Goal: Check status: Check status

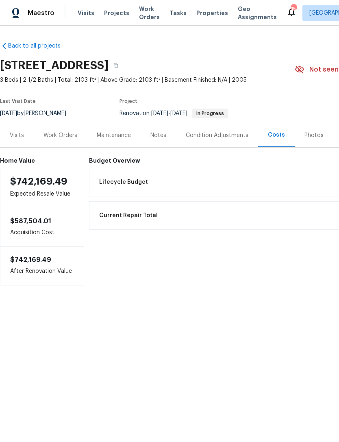
click at [60, 136] on div "Work Orders" at bounding box center [61, 135] width 34 height 8
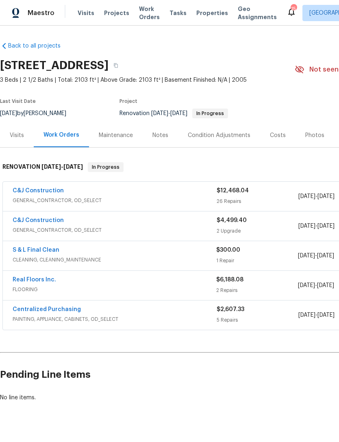
click at [44, 188] on link "C&J Construction" at bounding box center [38, 191] width 51 height 6
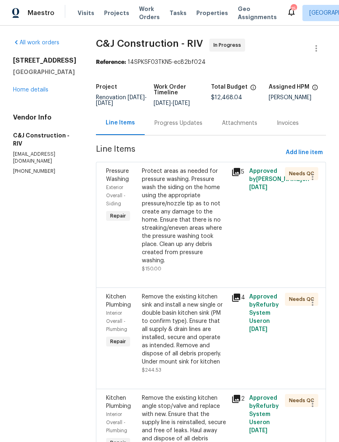
click at [189, 127] on div "Progress Updates" at bounding box center [179, 123] width 48 height 8
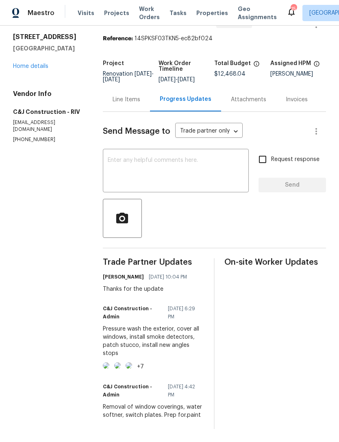
scroll to position [38, 0]
click at [33, 63] on link "Home details" at bounding box center [30, 66] width 35 height 6
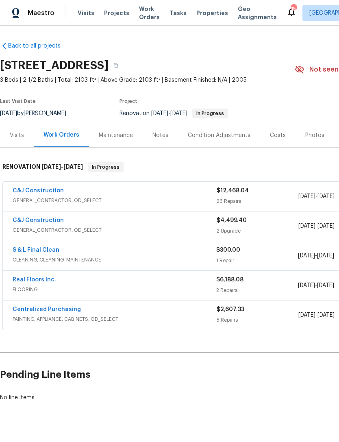
click at [37, 219] on link "C&J Construction" at bounding box center [38, 221] width 51 height 6
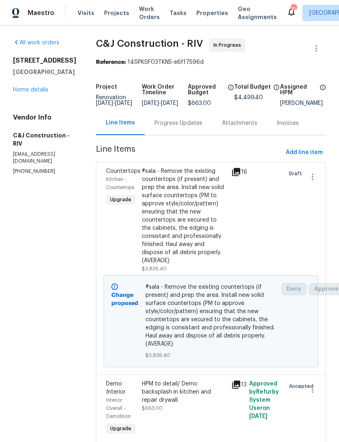
click at [183, 127] on div "Progress Updates" at bounding box center [179, 123] width 48 height 8
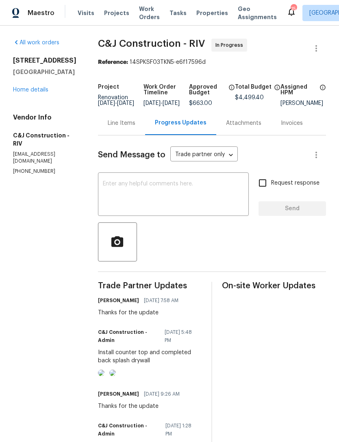
click at [105, 377] on img at bounding box center [101, 373] width 7 height 7
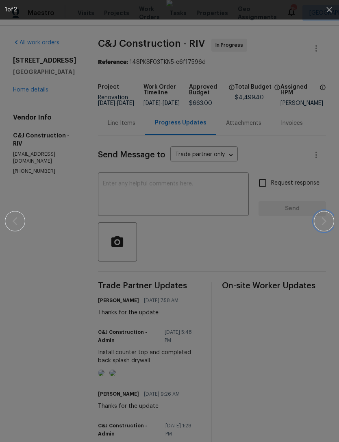
click at [326, 223] on icon "button" at bounding box center [325, 222] width 10 height 10
click at [322, 222] on icon "button" at bounding box center [325, 222] width 10 height 10
click at [324, 223] on icon "button" at bounding box center [325, 222] width 10 height 10
click at [330, 9] on icon "button" at bounding box center [330, 10] width 10 height 10
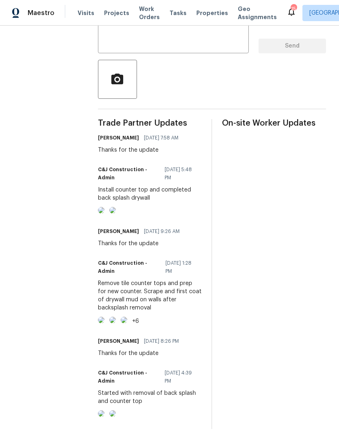
scroll to position [182, 0]
